Goal: Information Seeking & Learning: Learn about a topic

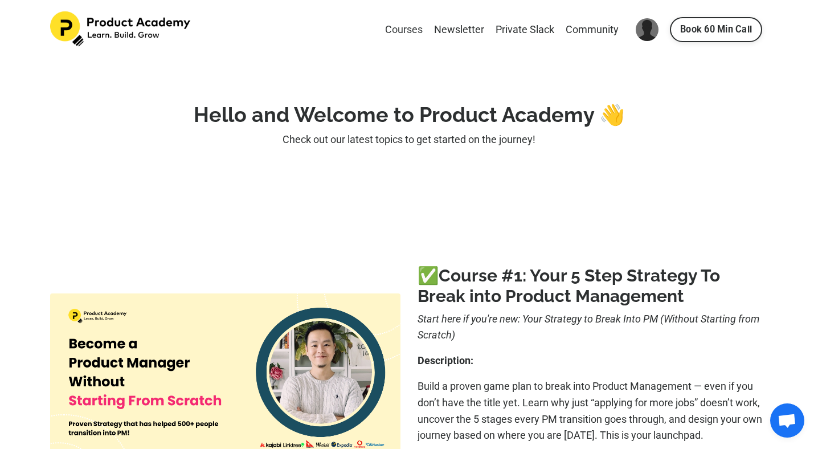
click at [408, 31] on link "Courses" at bounding box center [404, 30] width 38 height 17
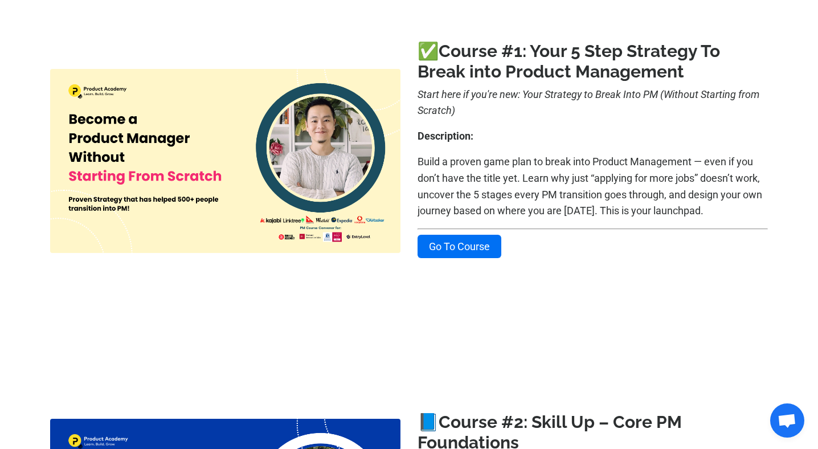
scroll to position [225, 0]
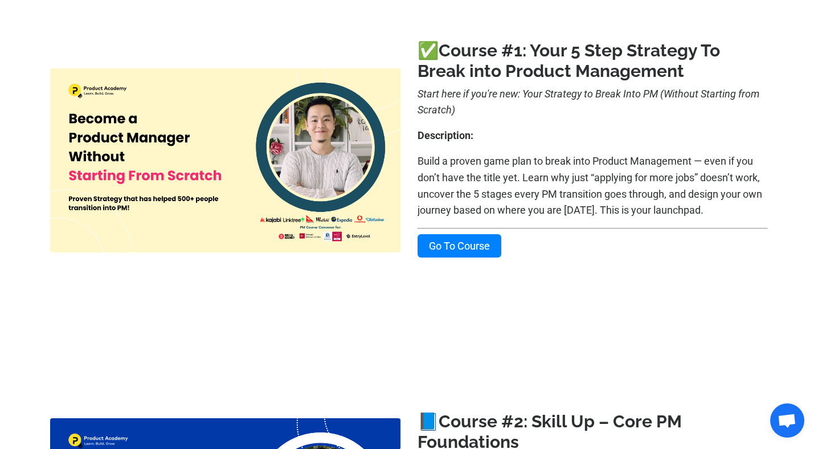
click at [460, 251] on link "Go To Course" at bounding box center [460, 245] width 84 height 23
